Goal: Use online tool/utility: Use online tool/utility

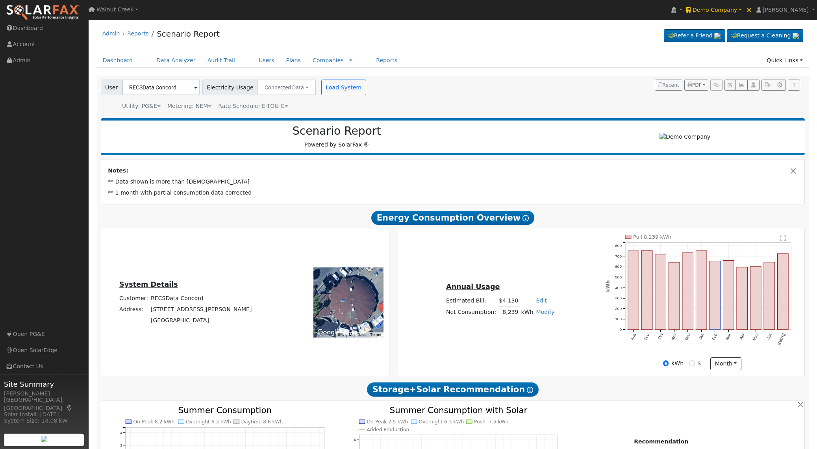
scroll to position [431, 0]
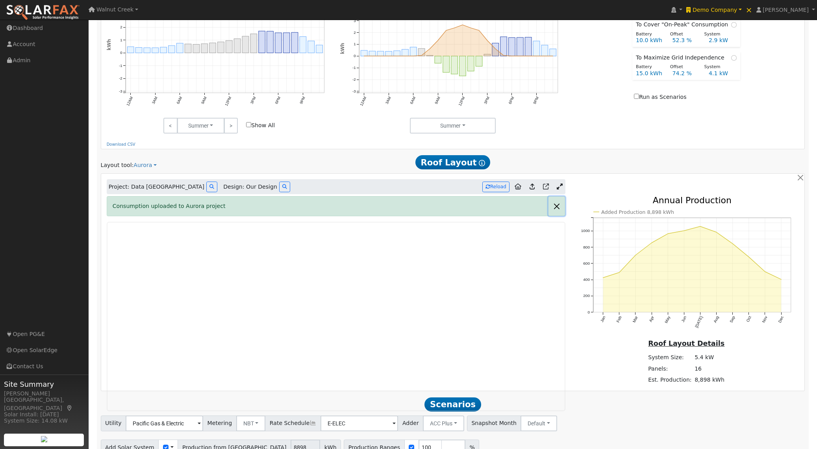
click at [555, 211] on button "button" at bounding box center [556, 205] width 17 height 19
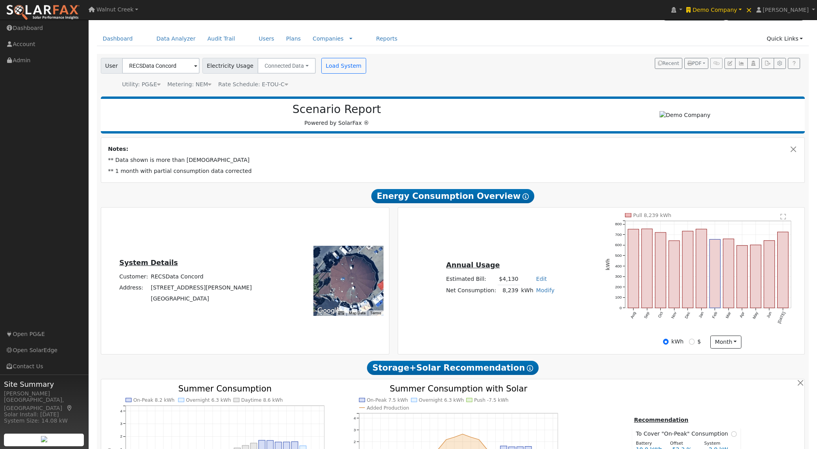
scroll to position [0, 0]
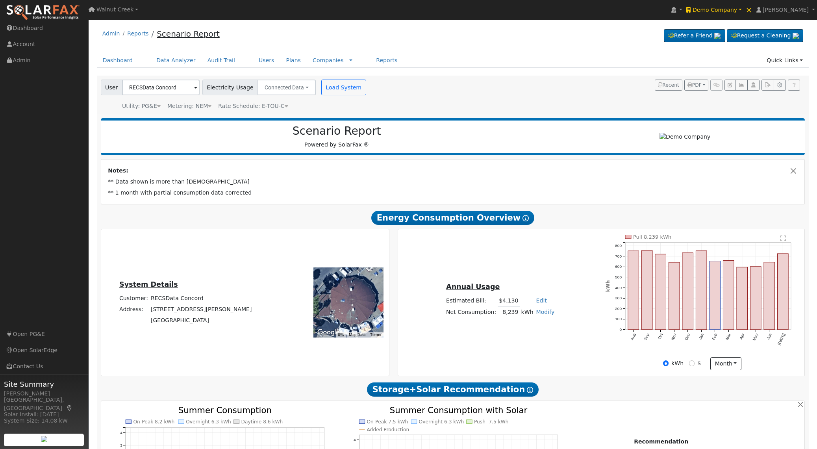
click at [193, 37] on link "Scenario Report" at bounding box center [188, 33] width 63 height 9
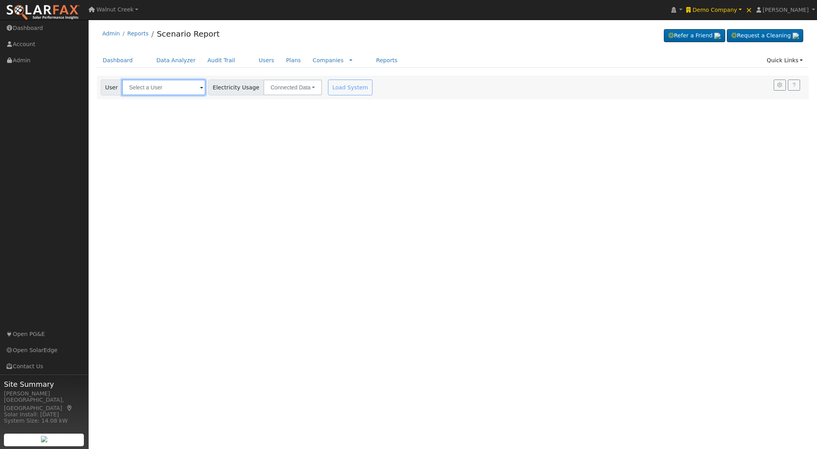
click at [167, 91] on input "text" at bounding box center [163, 88] width 83 height 16
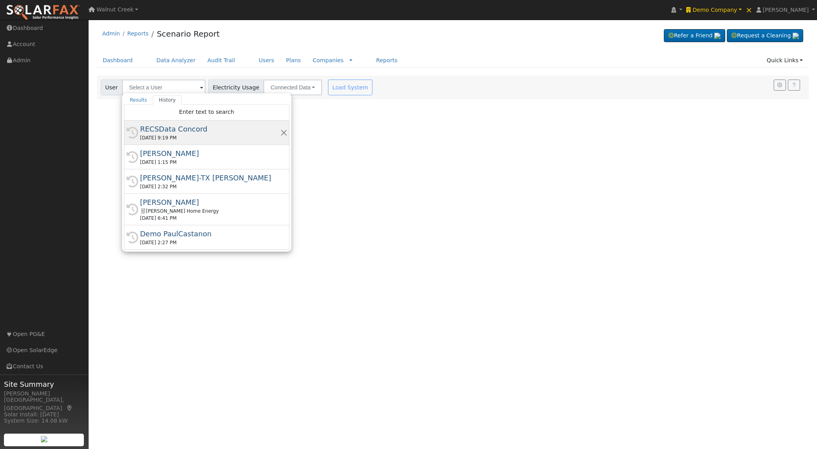
click at [206, 133] on div "RECSData Concord" at bounding box center [210, 129] width 140 height 11
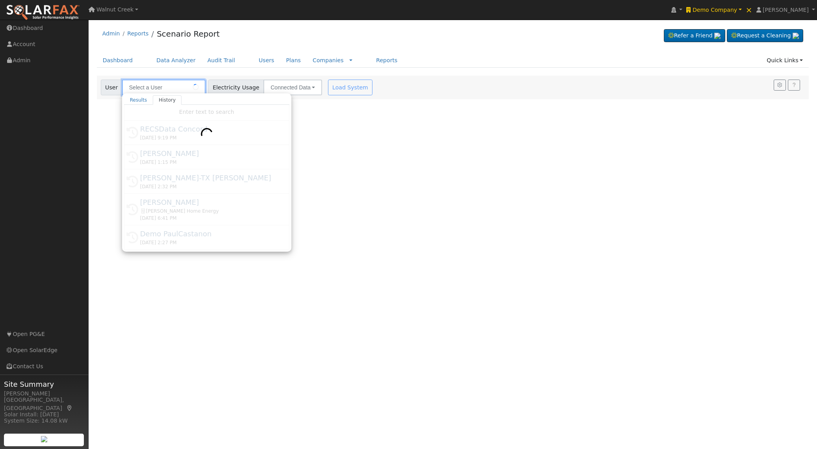
type input "RECSData Concord"
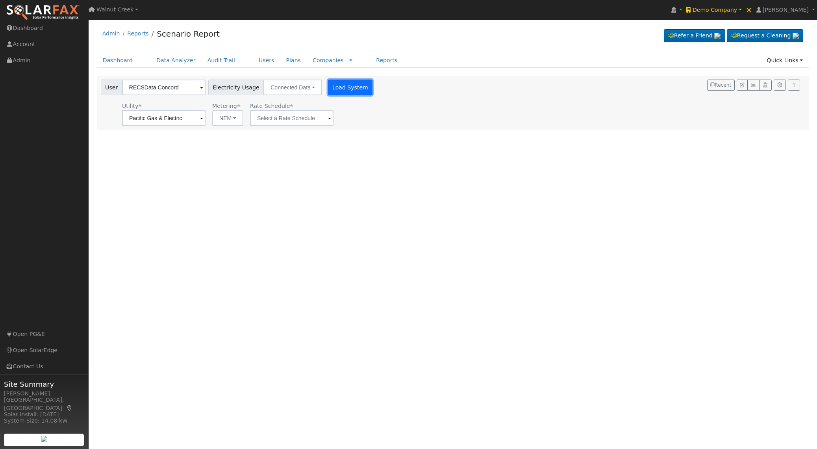
click at [346, 89] on button "Load System" at bounding box center [350, 88] width 45 height 16
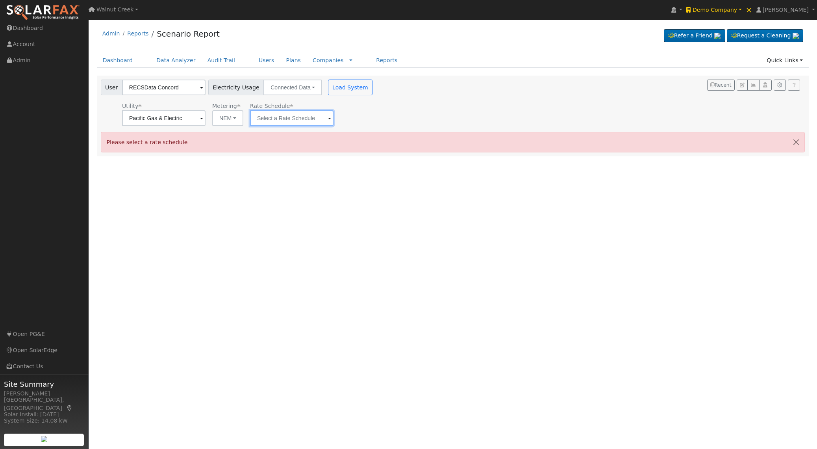
click at [206, 115] on input "text" at bounding box center [163, 118] width 83 height 16
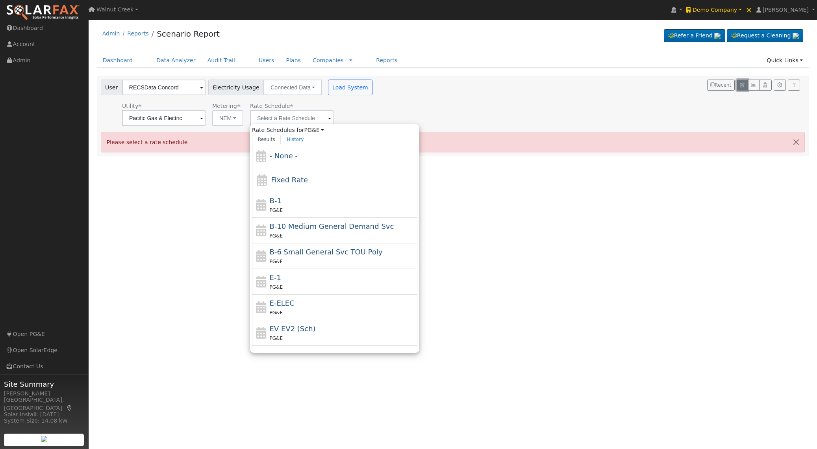
click at [745, 86] on button "button" at bounding box center [742, 85] width 11 height 11
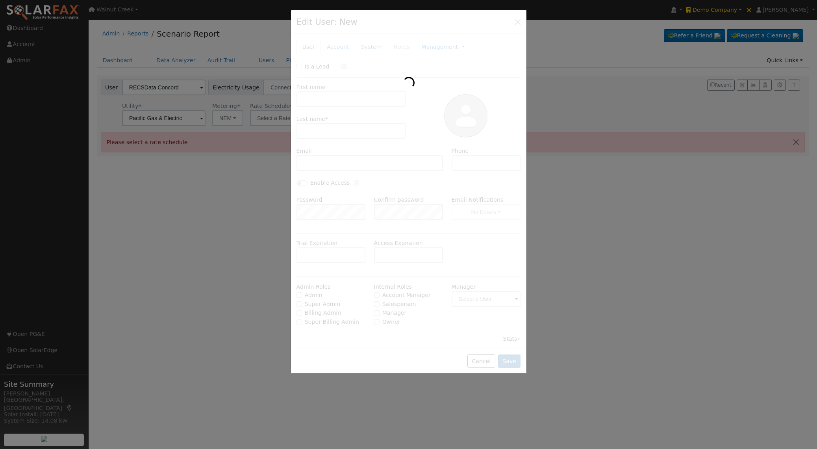
type input "RECSData"
type input "[GEOGRAPHIC_DATA]"
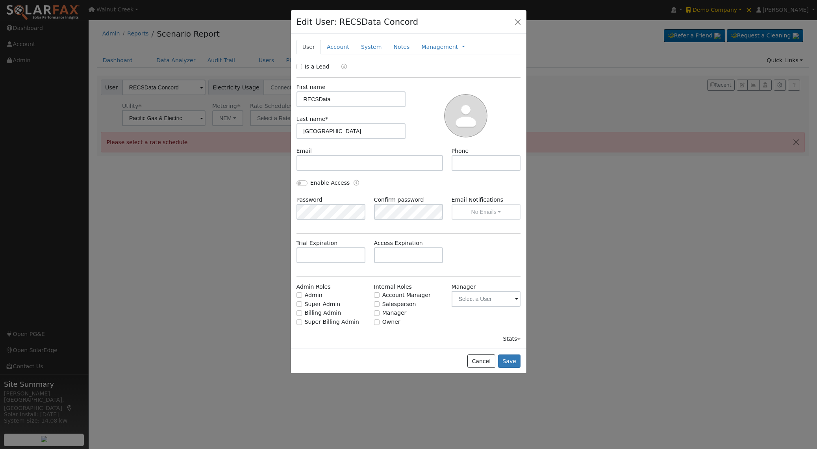
type input "PG&E"
click at [369, 44] on link "System" at bounding box center [371, 47] width 33 height 15
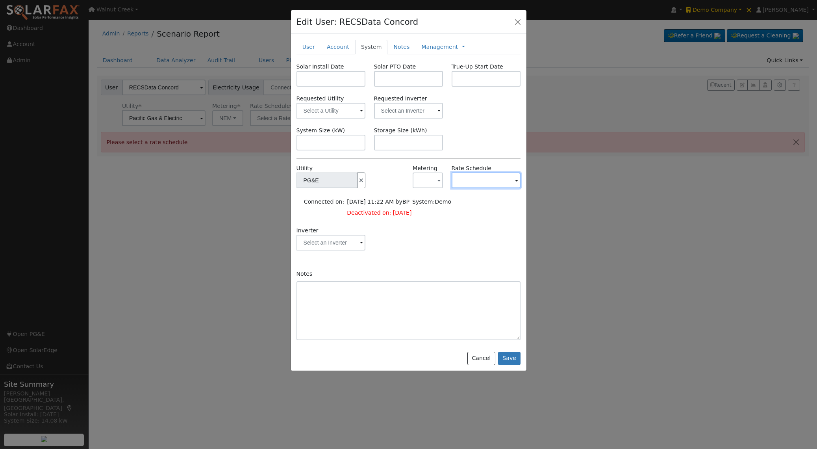
click at [358, 181] on input "text" at bounding box center [326, 180] width 61 height 16
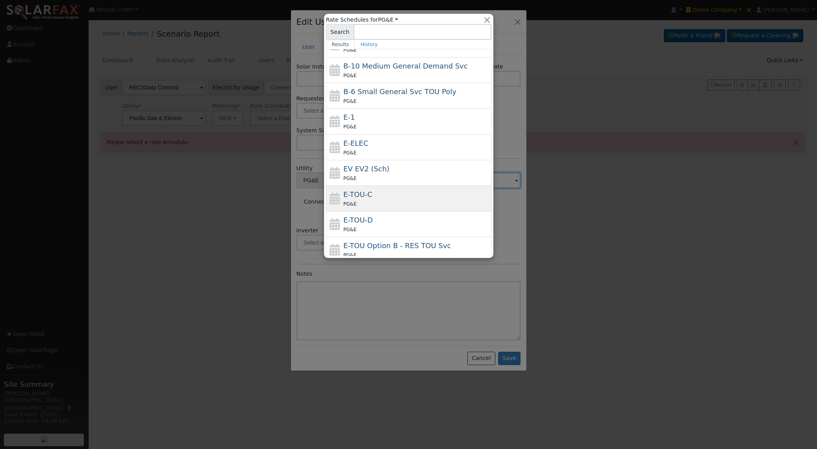
scroll to position [44, 0]
click at [448, 204] on div "PG&E" at bounding box center [416, 201] width 146 height 8
type input "E-TOU-C"
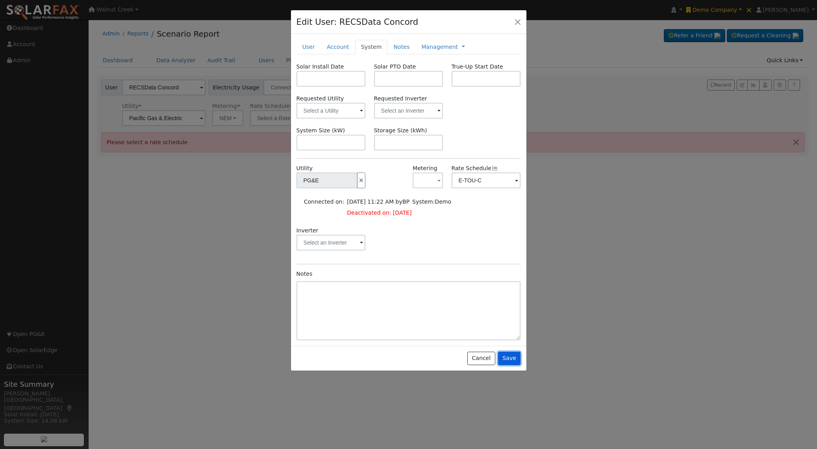
click at [511, 356] on button "Save" at bounding box center [509, 358] width 23 height 13
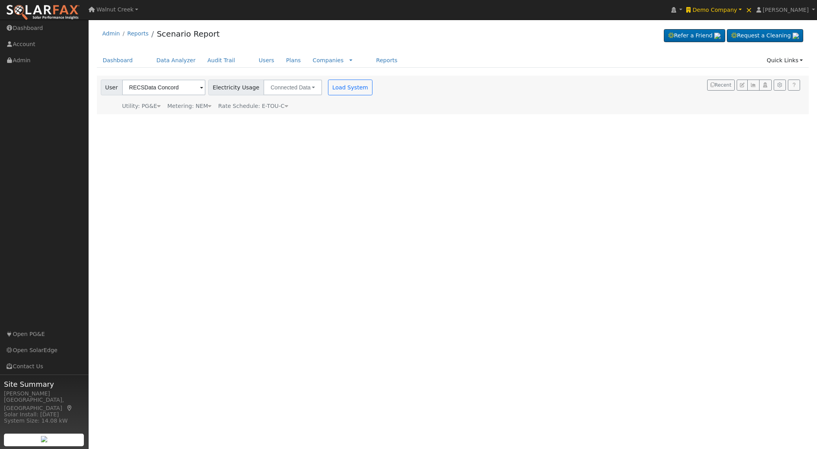
click at [358, 89] on div "Load System" at bounding box center [351, 88] width 50 height 16
click at [344, 89] on button "Load System" at bounding box center [350, 88] width 45 height 16
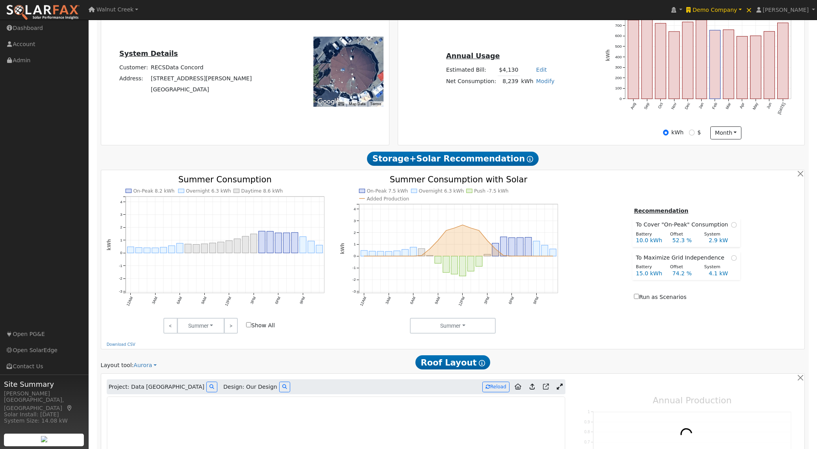
scroll to position [232, 0]
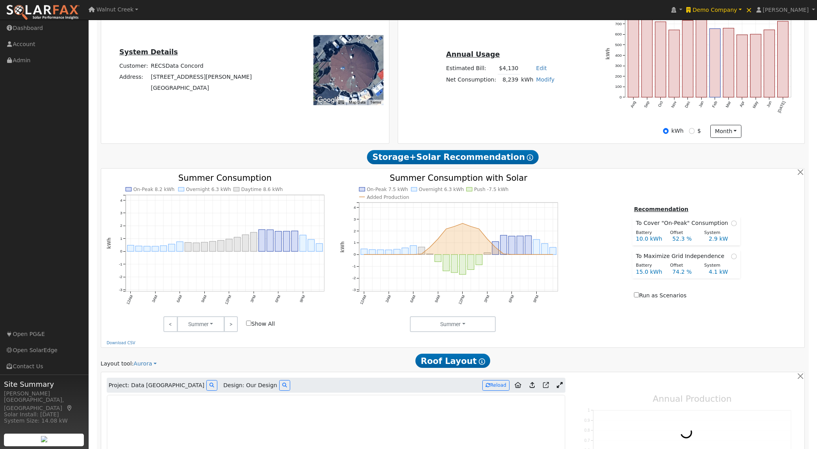
type input "8898"
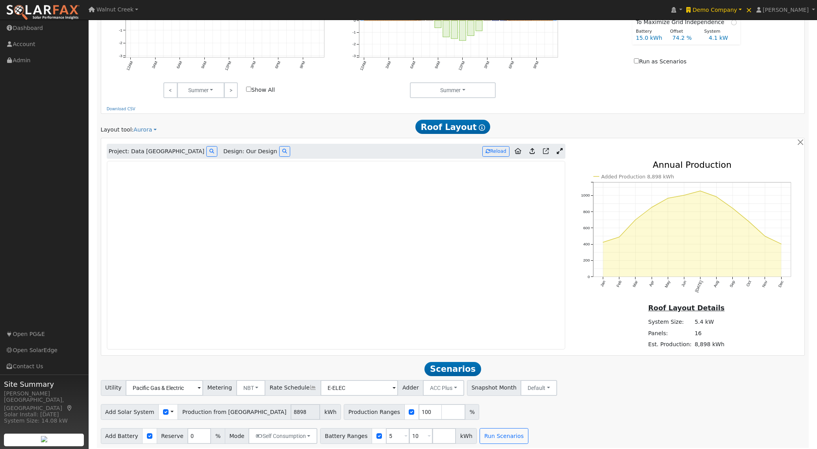
scroll to position [468, 0]
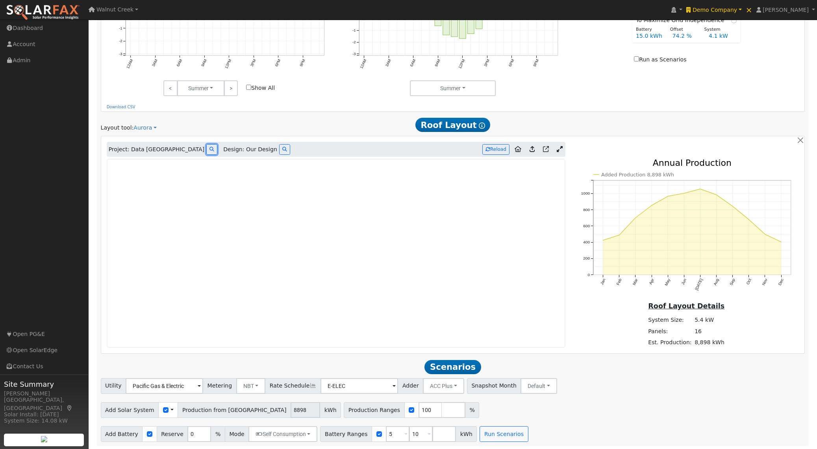
click at [206, 149] on button at bounding box center [211, 149] width 11 height 11
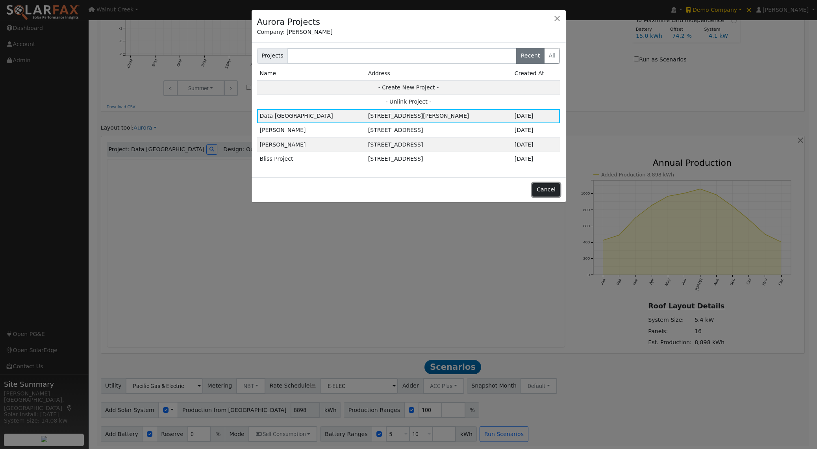
click at [554, 187] on button "Cancel" at bounding box center [546, 189] width 28 height 13
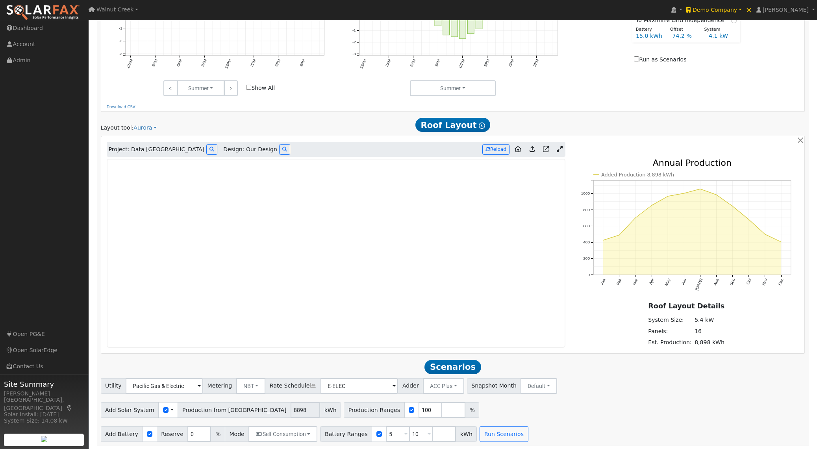
scroll to position [472, 0]
click at [668, 195] on circle "onclick=""" at bounding box center [668, 195] width 3 height 3
click at [346, 94] on div "Summer Summer Seasons Months" at bounding box center [452, 88] width 233 height 16
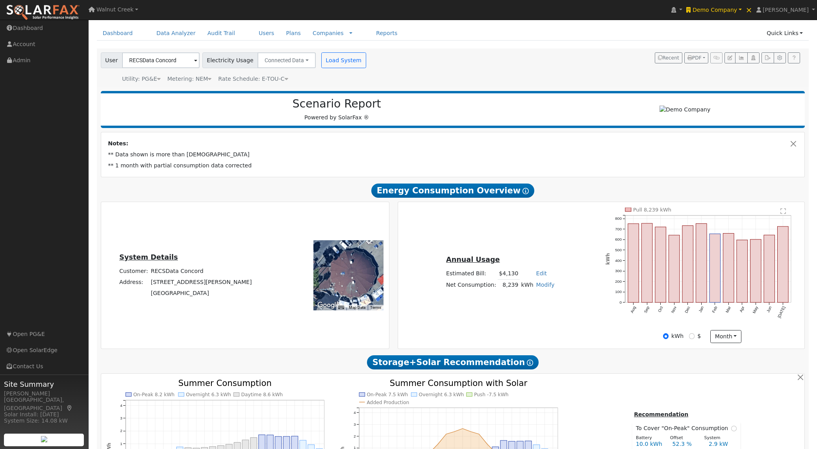
scroll to position [0, 0]
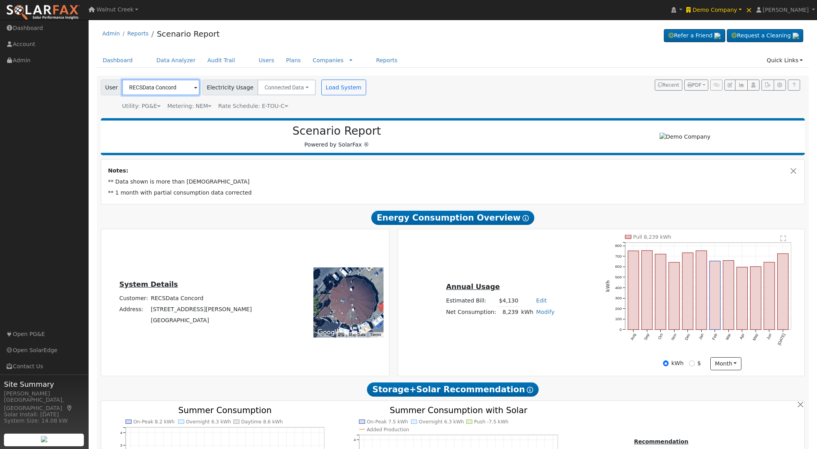
click at [175, 88] on input "RECSData Concord" at bounding box center [161, 88] width 78 height 16
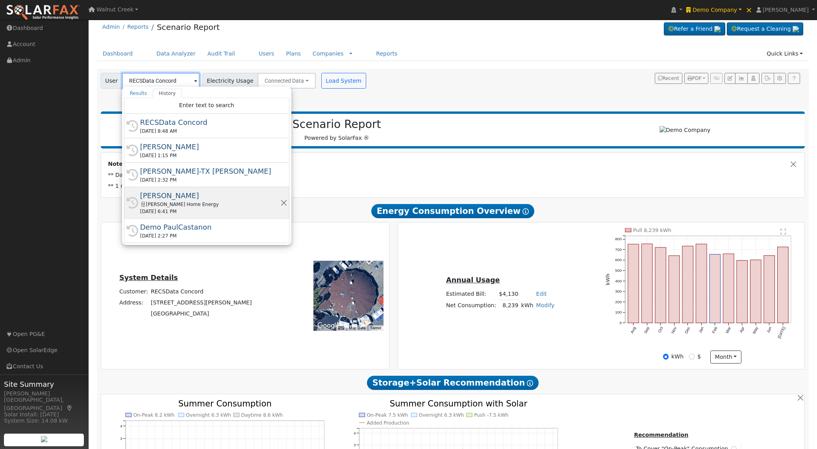
scroll to position [8, 0]
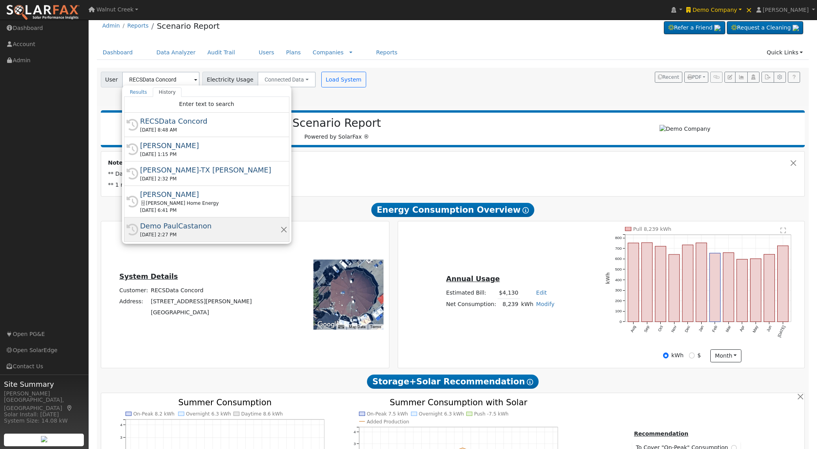
click at [205, 232] on div "[DATE] 2:27 PM" at bounding box center [210, 234] width 140 height 7
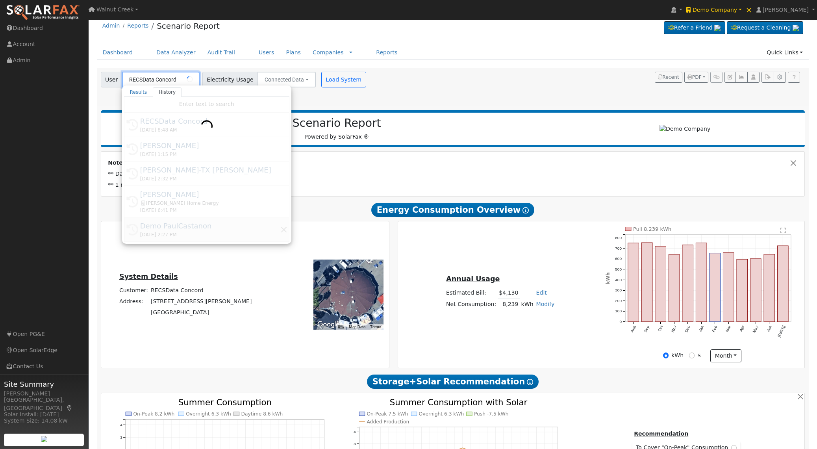
type input "Demo PaulCastanon"
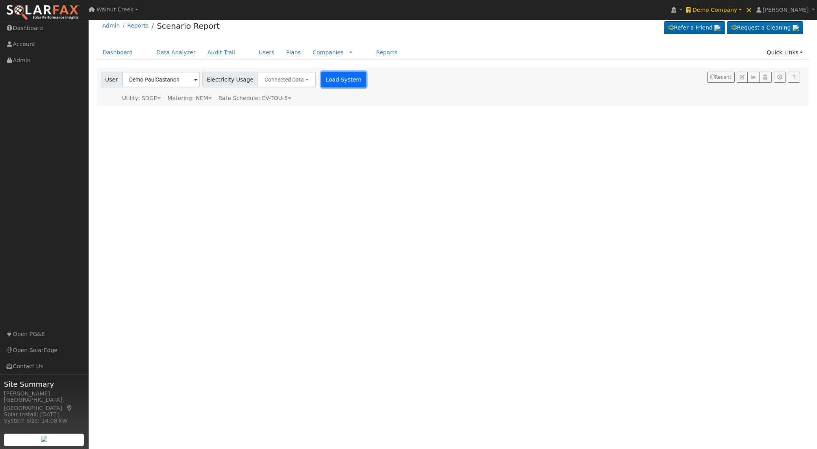
click at [338, 78] on button "Load System" at bounding box center [343, 80] width 45 height 16
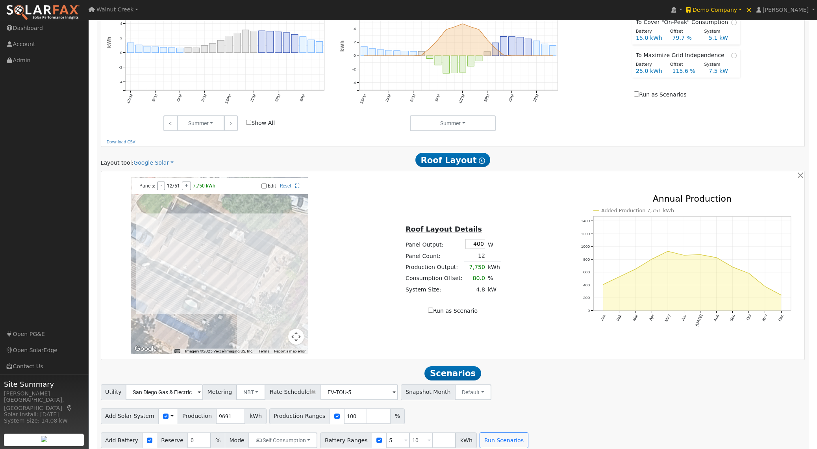
scroll to position [429, 0]
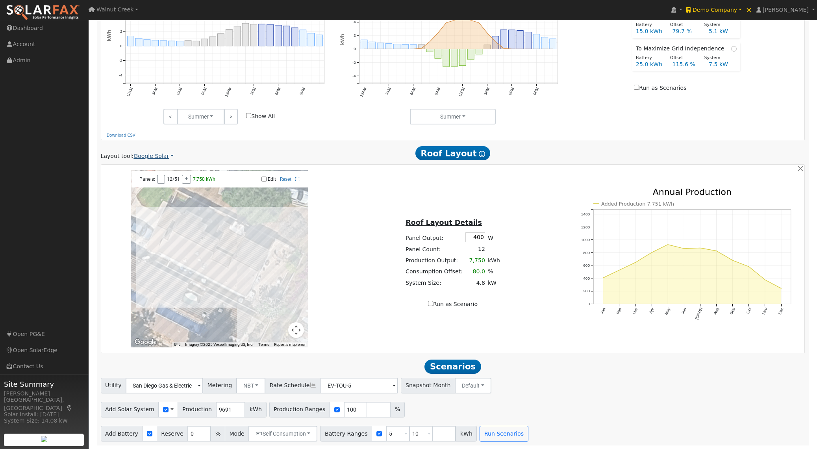
click at [154, 160] on link "Google Solar" at bounding box center [153, 156] width 40 height 8
click at [157, 195] on link "Aurora" at bounding box center [160, 195] width 55 height 11
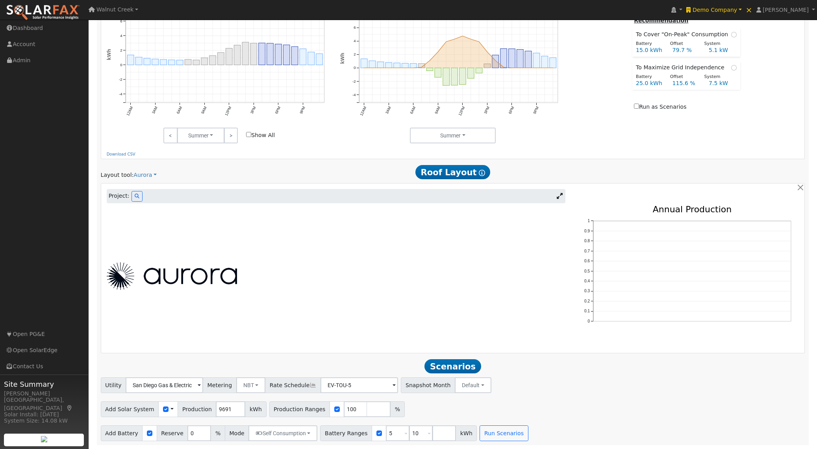
scroll to position [413, 0]
click at [135, 195] on icon at bounding box center [137, 196] width 5 height 5
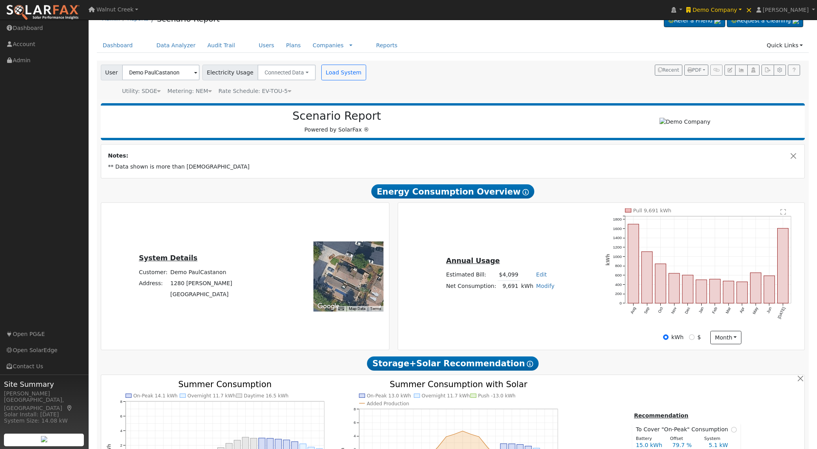
scroll to position [0, 0]
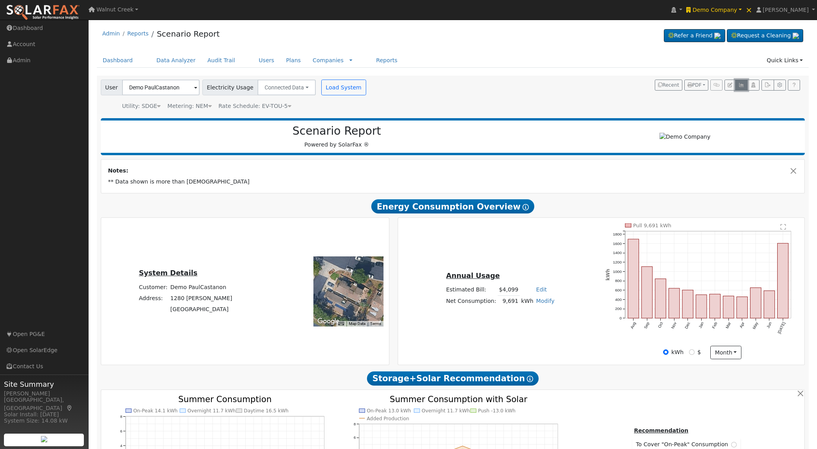
click at [742, 86] on icon "button" at bounding box center [741, 85] width 6 height 5
